Goal: Find contact information: Find contact information

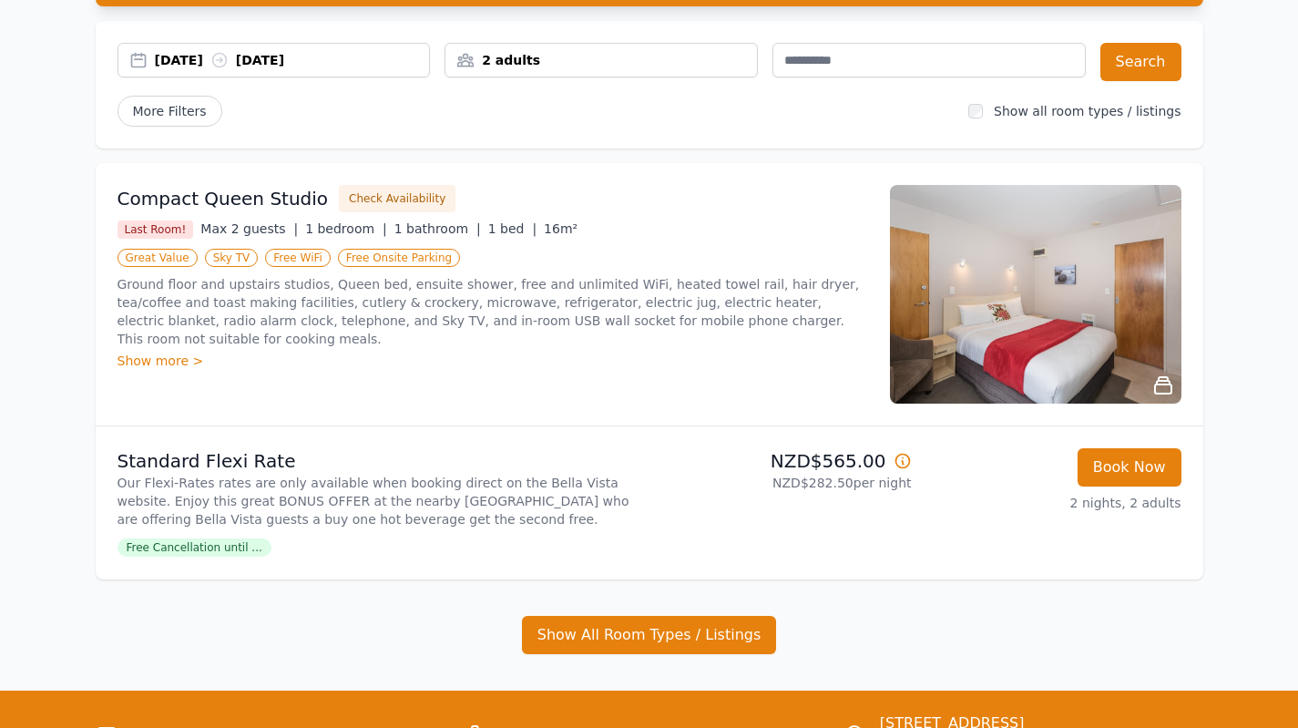
scroll to position [182, 0]
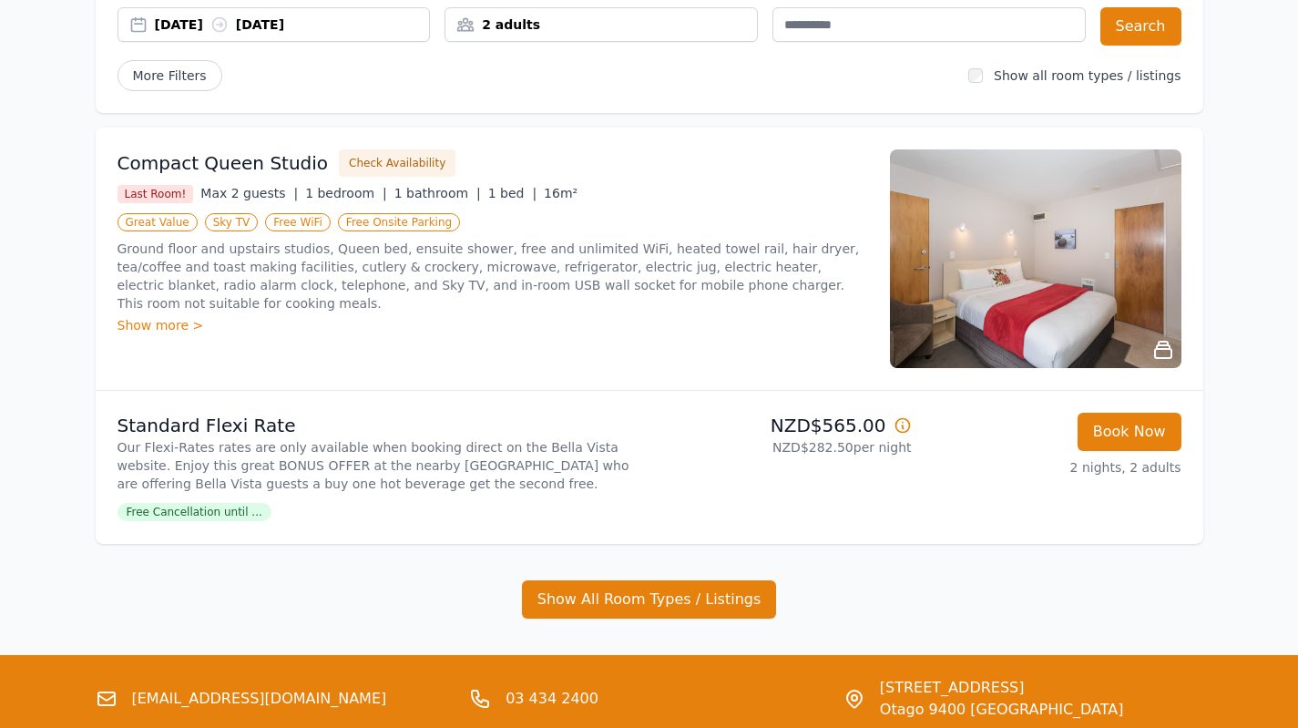
click at [1162, 346] on icon at bounding box center [1163, 350] width 22 height 22
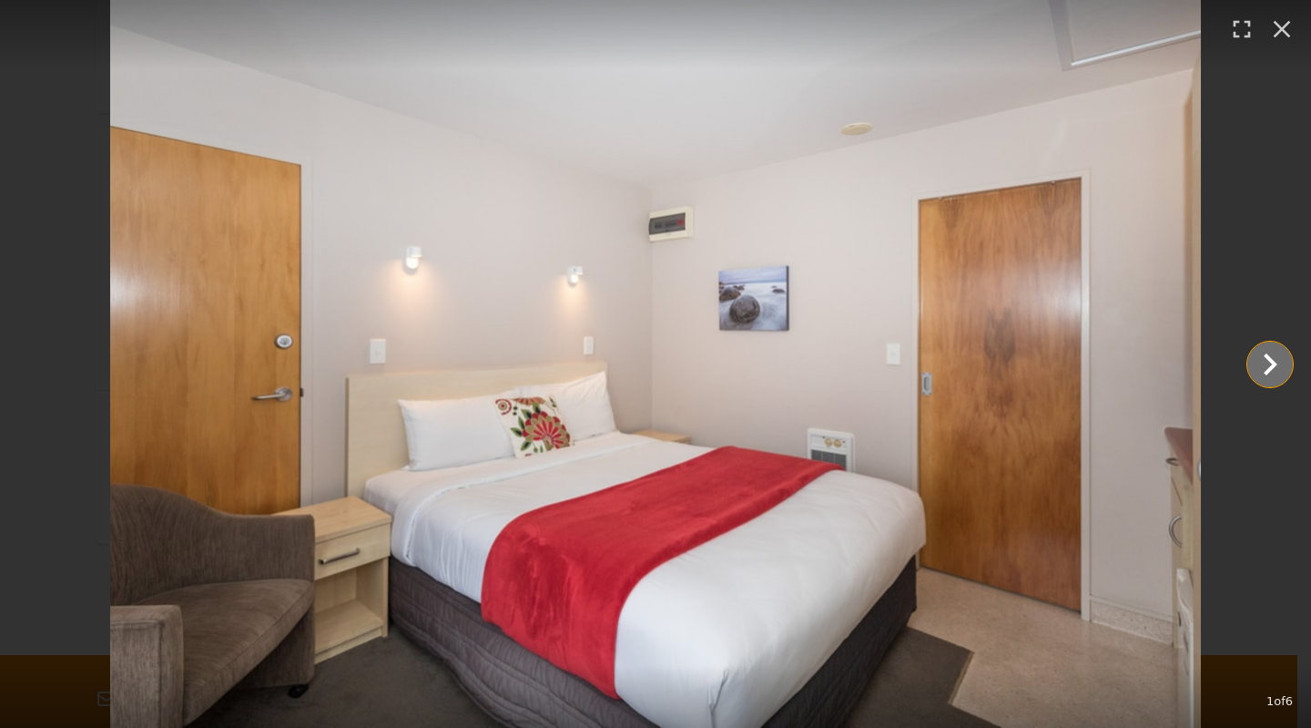
click at [1265, 364] on icon "Show slide 2 of 6" at bounding box center [1271, 364] width 44 height 44
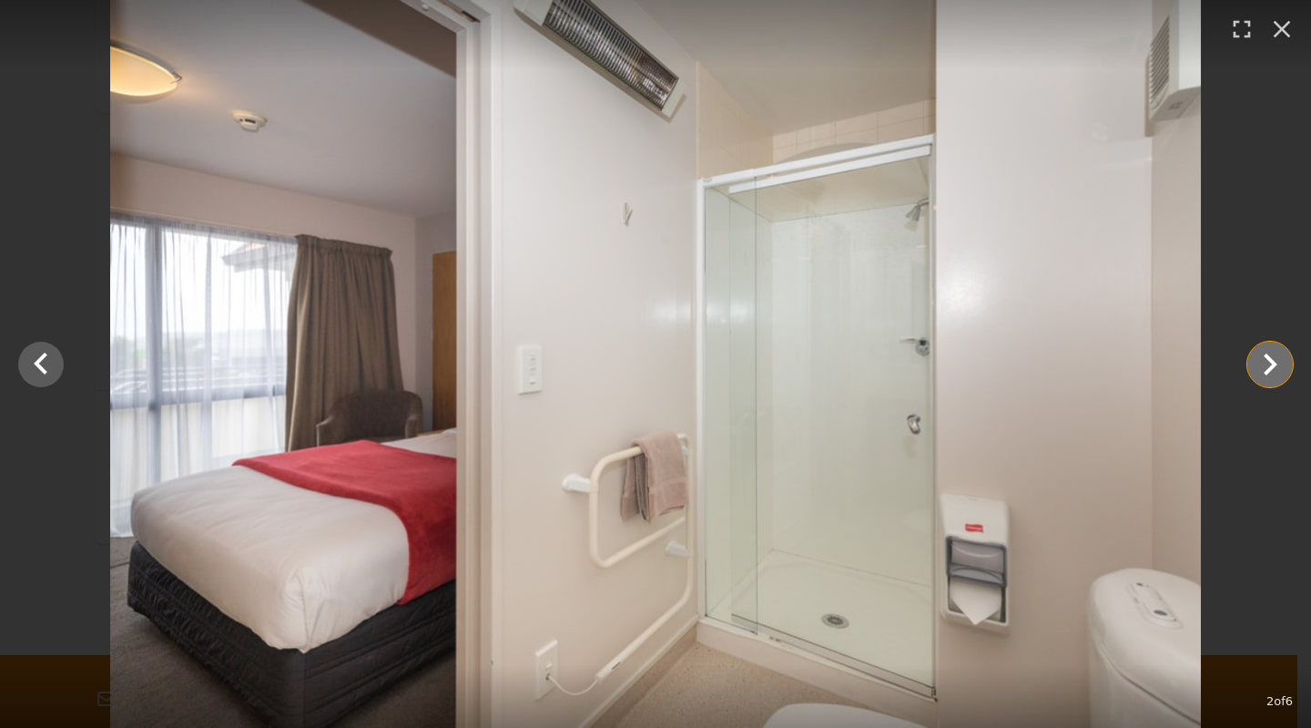
click at [1265, 364] on icon "Show slide 3 of 6" at bounding box center [1271, 364] width 44 height 44
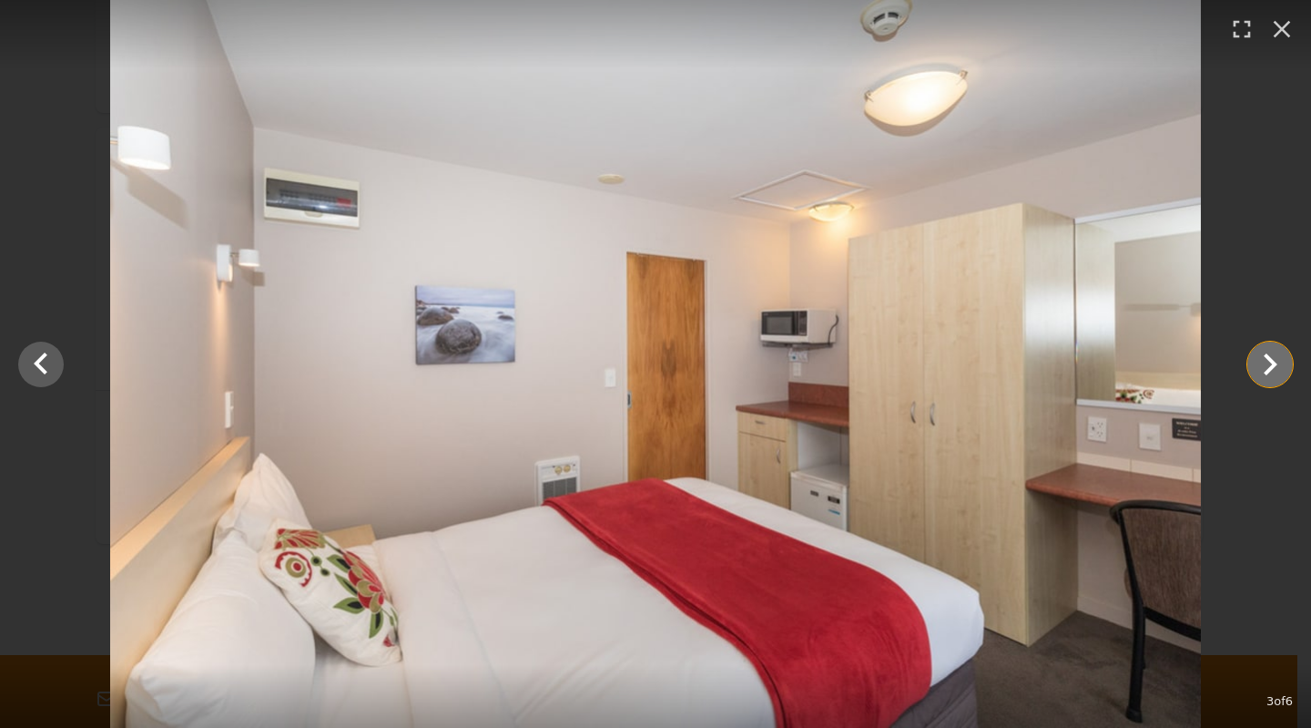
click at [1265, 364] on icon "Show slide 4 of 6" at bounding box center [1271, 364] width 44 height 44
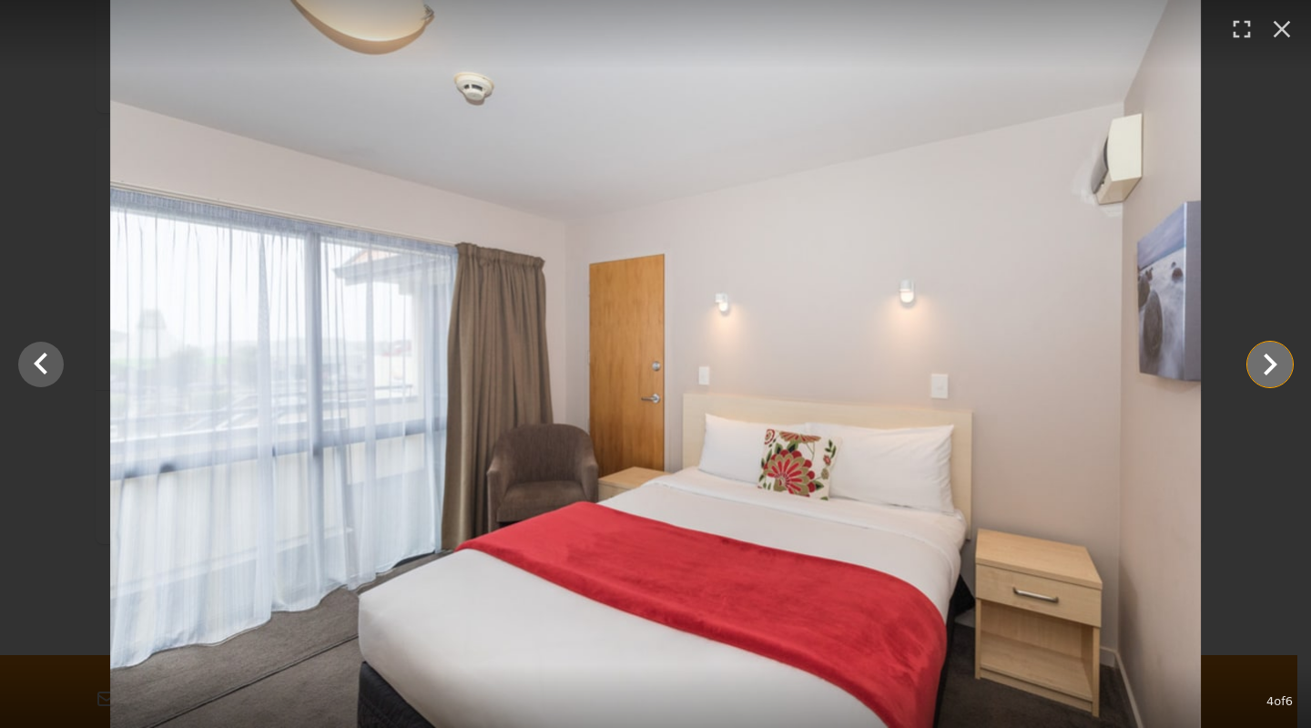
click at [1265, 364] on icon "Show slide 5 of 6" at bounding box center [1271, 364] width 44 height 44
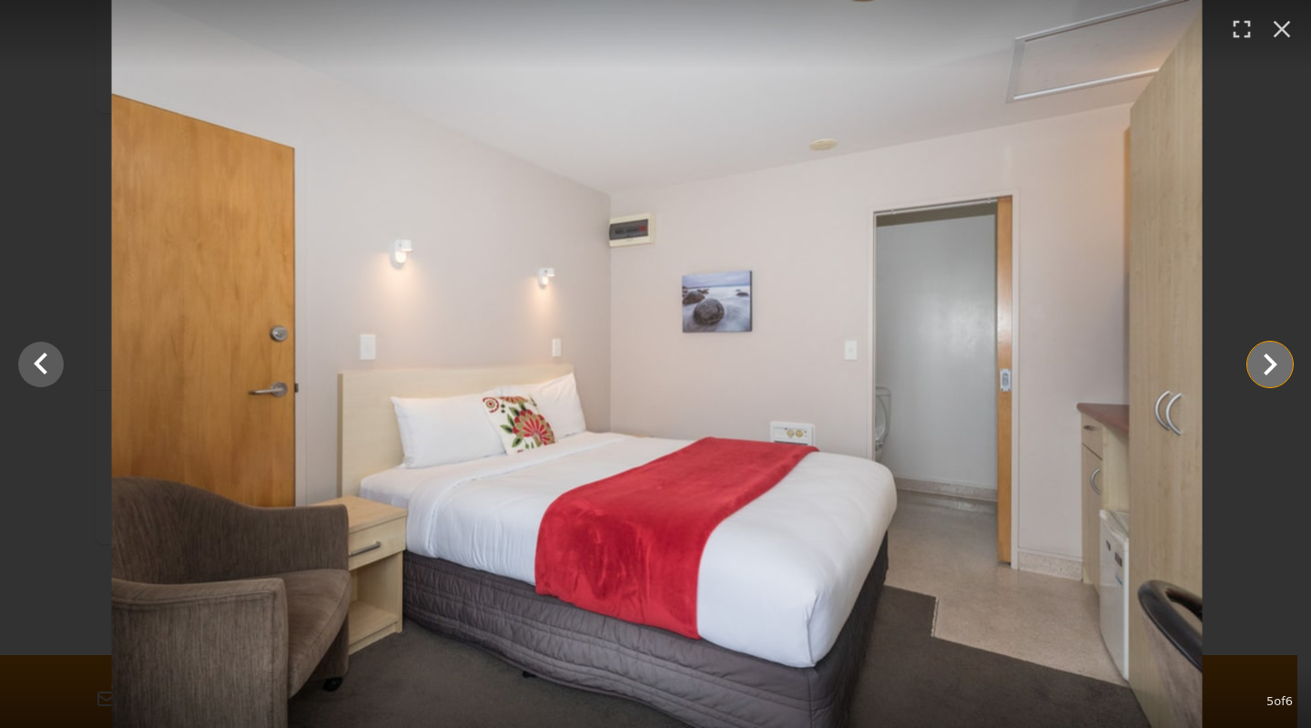
click at [1265, 364] on icon "Show slide 6 of 6" at bounding box center [1271, 364] width 44 height 44
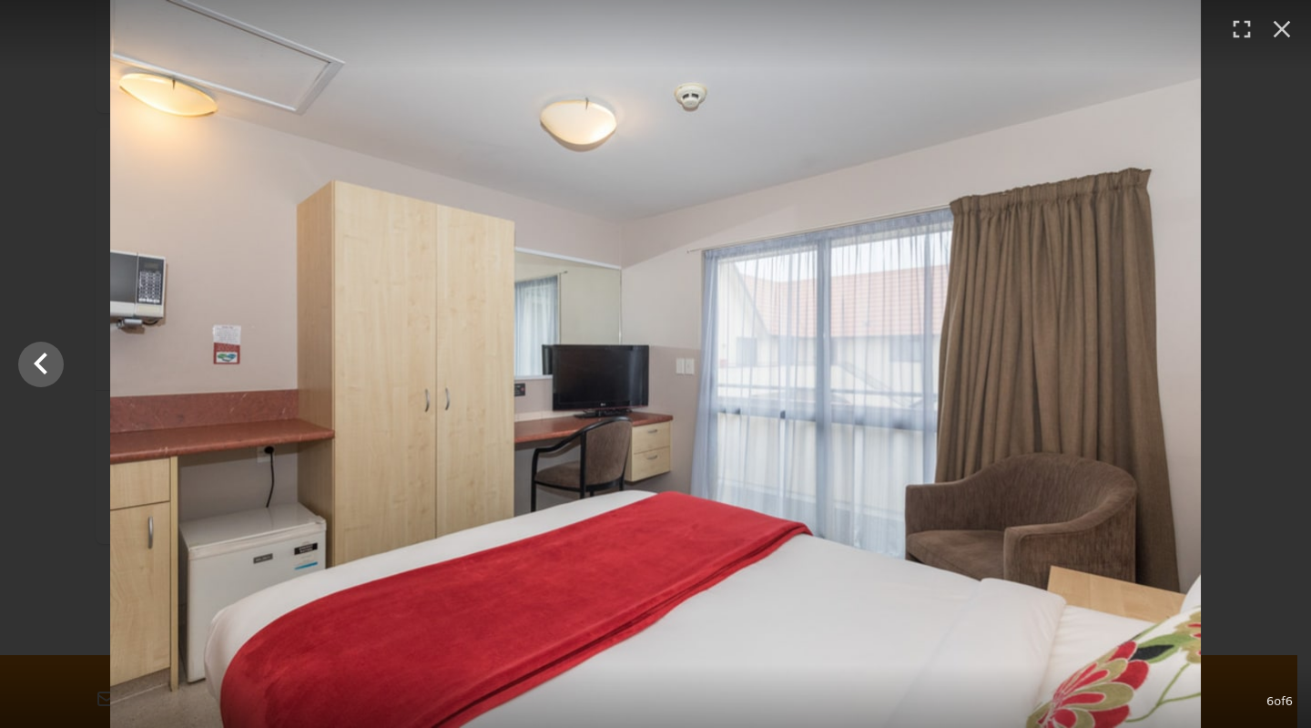
click at [1265, 364] on div at bounding box center [655, 364] width 1311 height 728
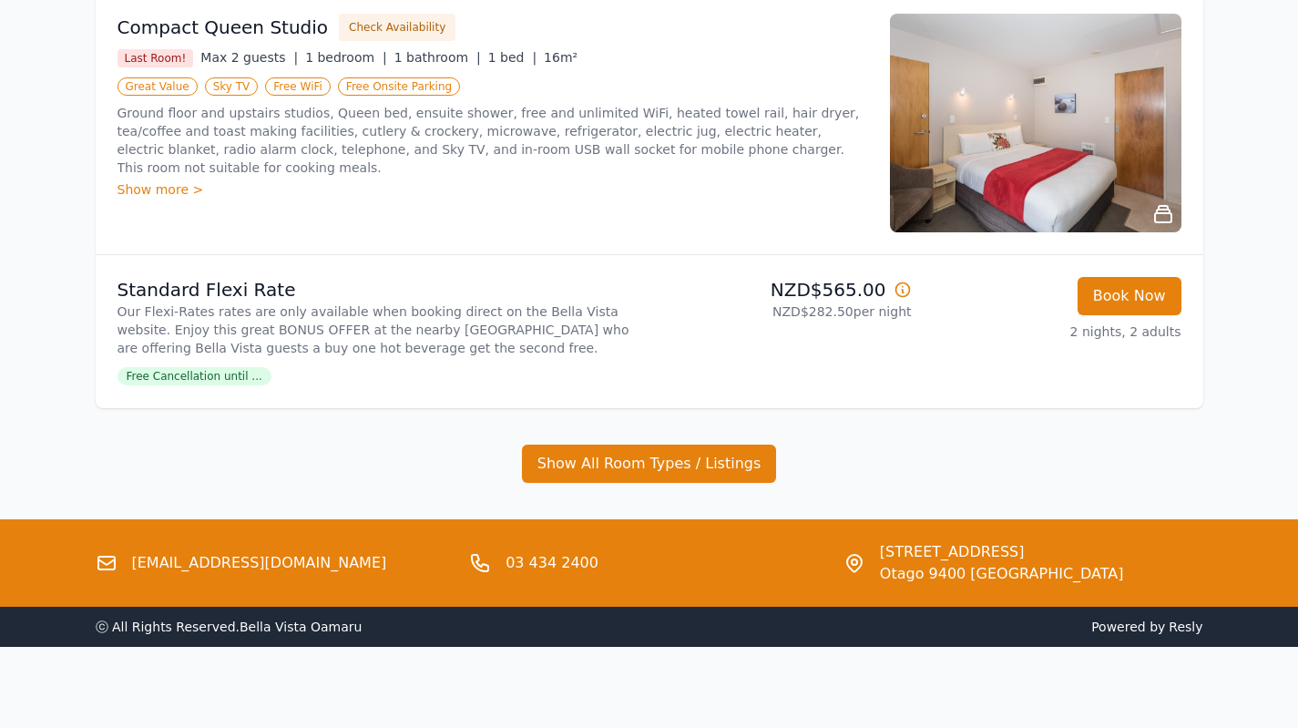
scroll to position [324, 0]
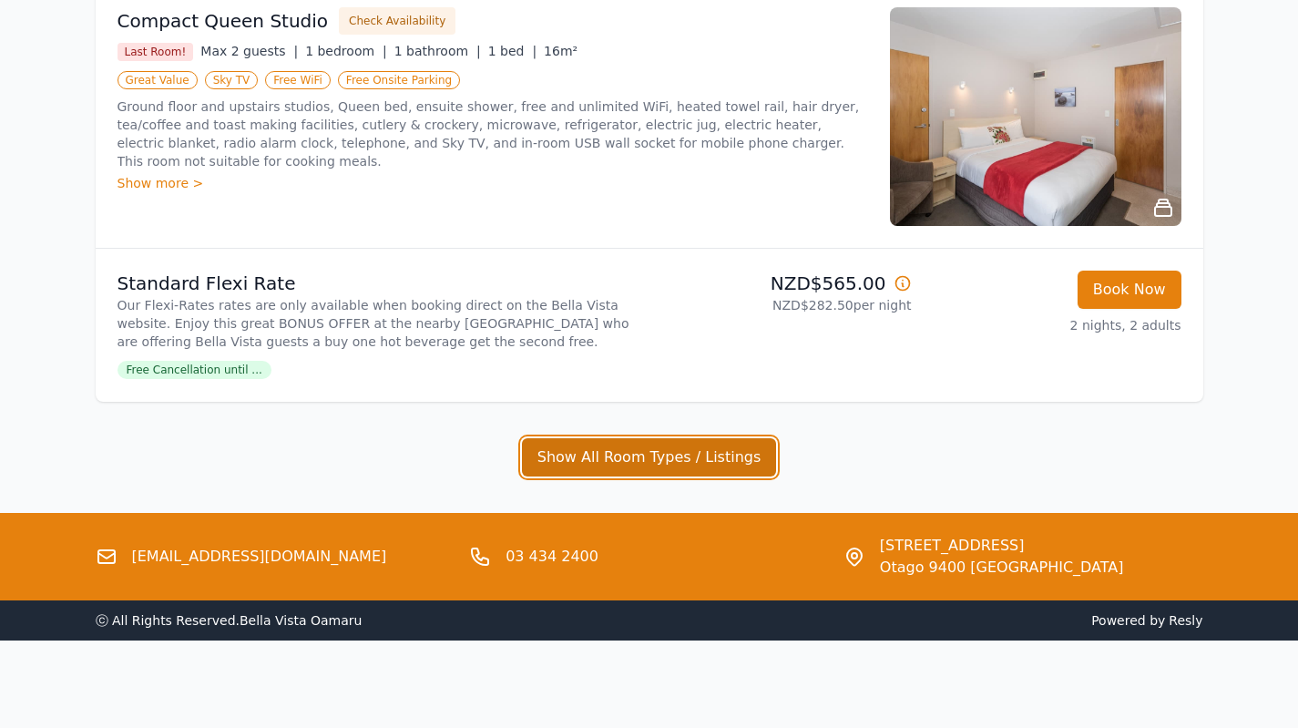
click at [676, 458] on button "Show All Room Types / Listings" at bounding box center [649, 457] width 255 height 38
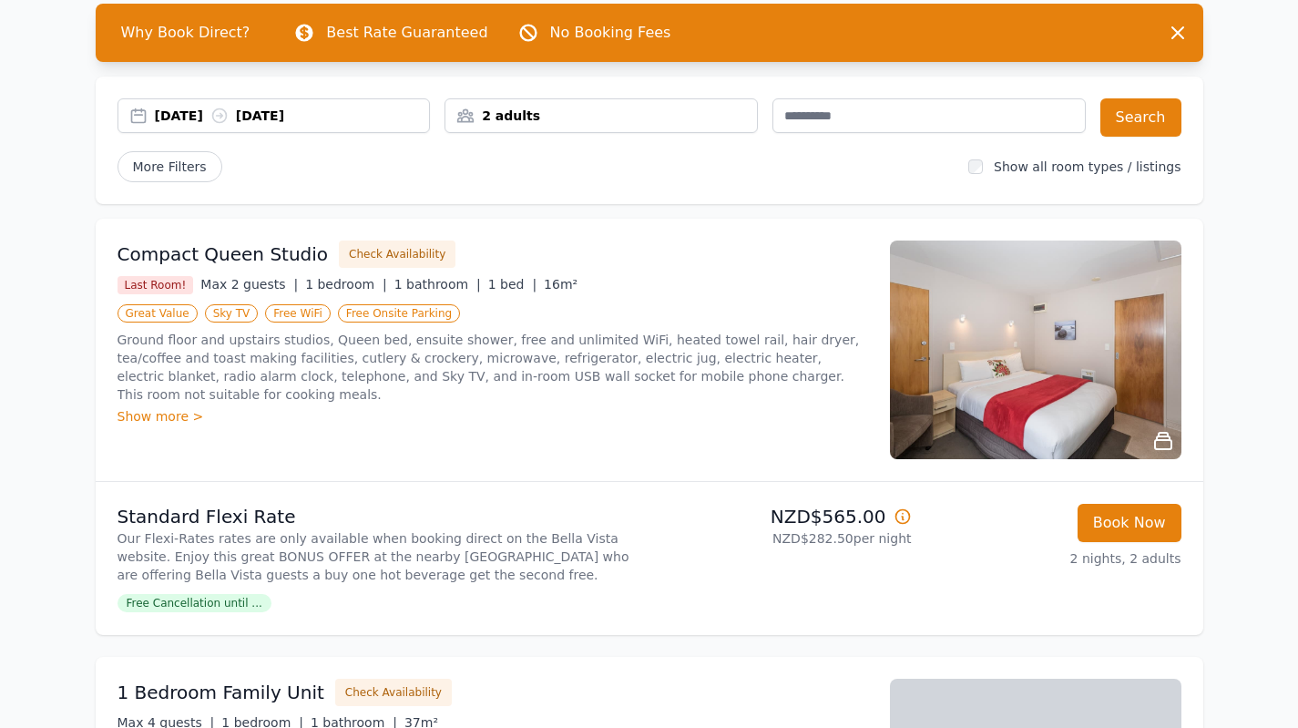
scroll to position [0, 0]
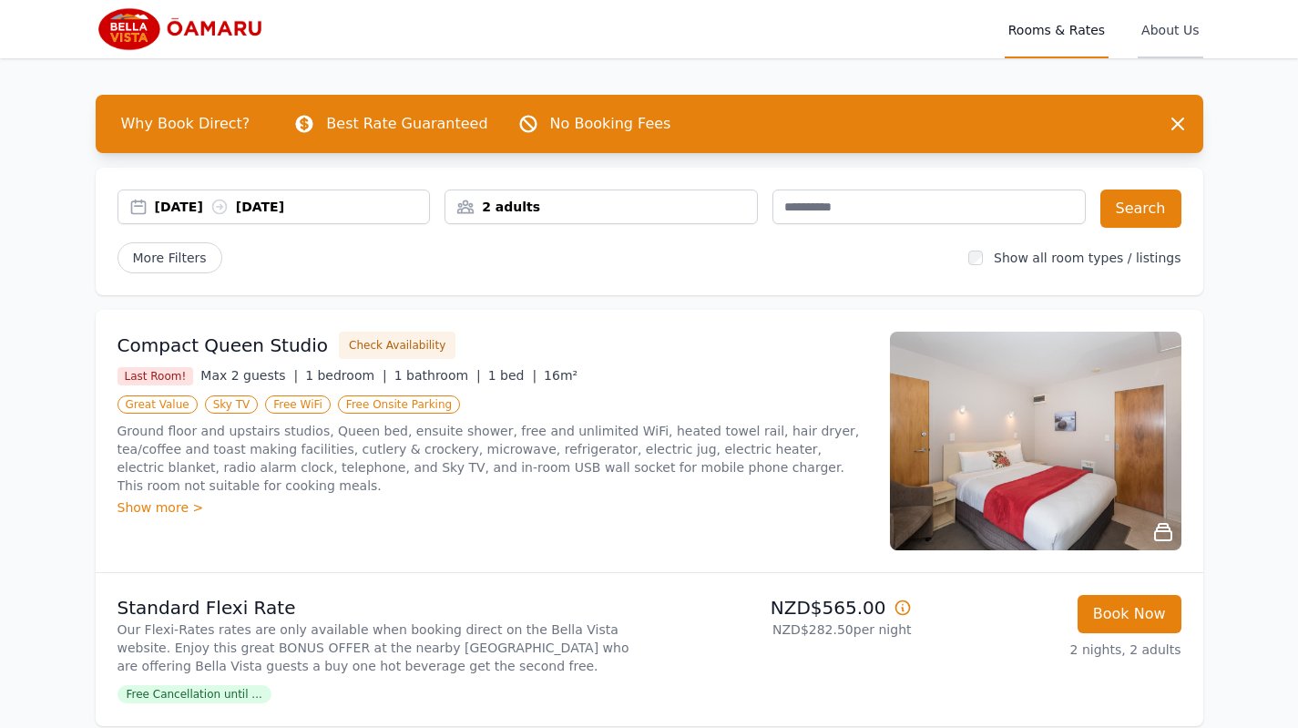
click at [1168, 27] on span "About Us" at bounding box center [1169, 29] width 65 height 58
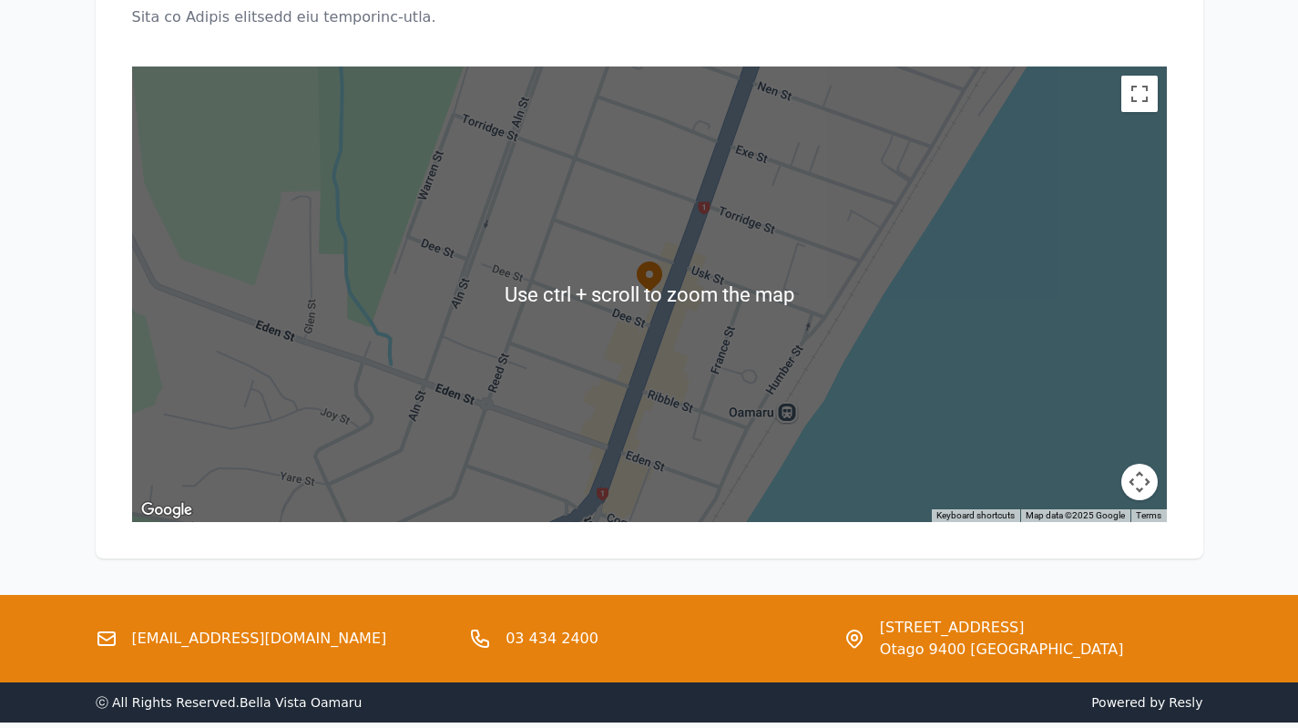
scroll to position [3166, 0]
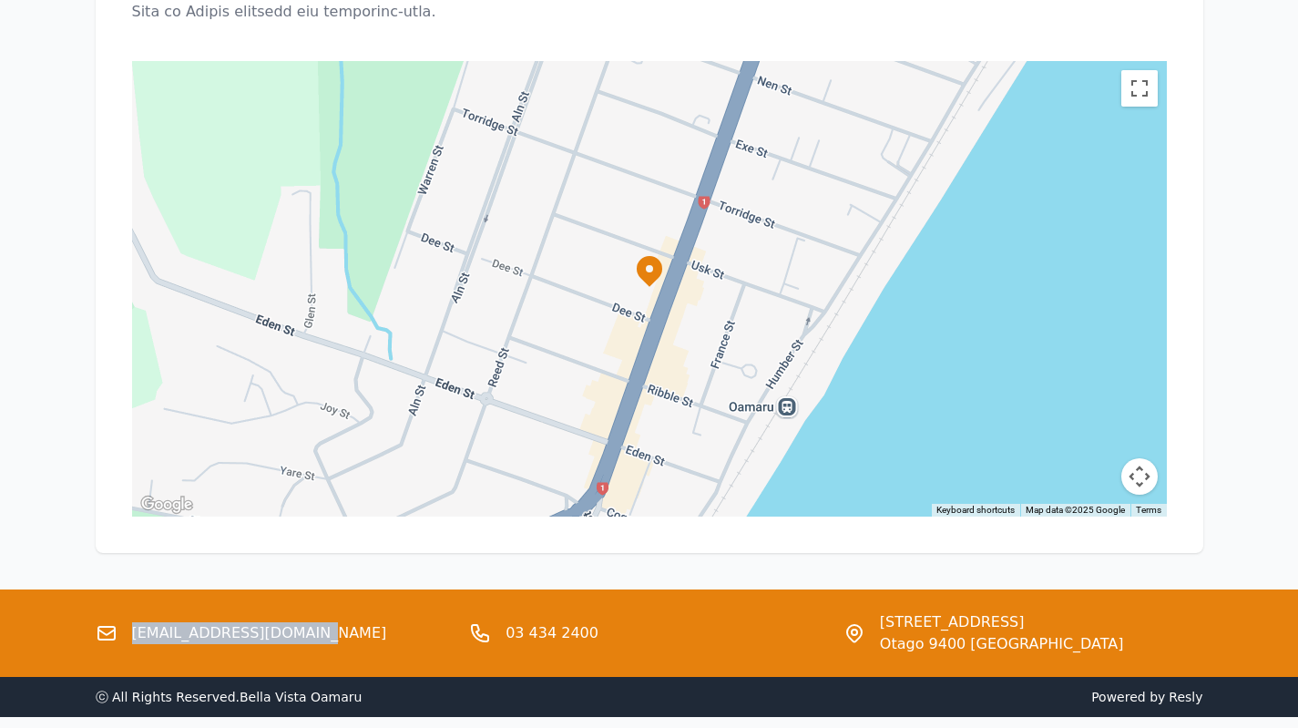
drag, startPoint x: 301, startPoint y: 553, endPoint x: 128, endPoint y: 560, distance: 173.2
click at [127, 611] on div "[EMAIL_ADDRESS][DOMAIN_NAME]" at bounding box center [276, 633] width 360 height 44
copy link "[EMAIL_ADDRESS][DOMAIN_NAME]"
